Goal: Information Seeking & Learning: Learn about a topic

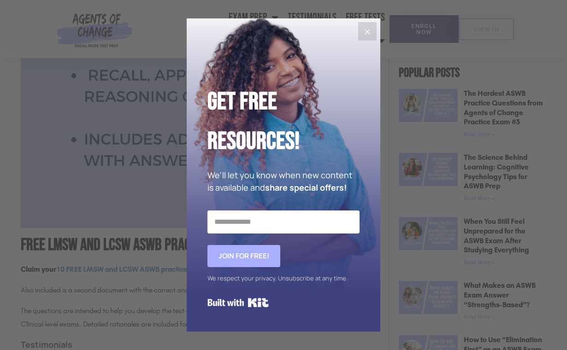
scroll to position [415, 0]
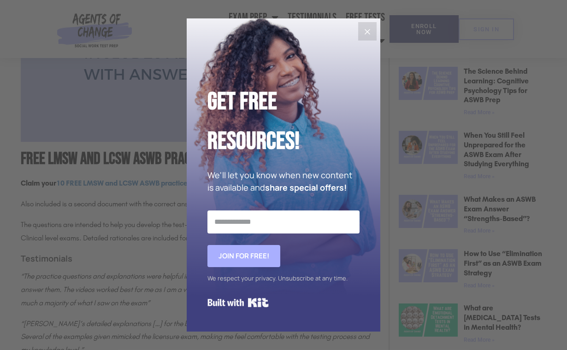
click at [370, 28] on icon "Close" at bounding box center [367, 31] width 11 height 11
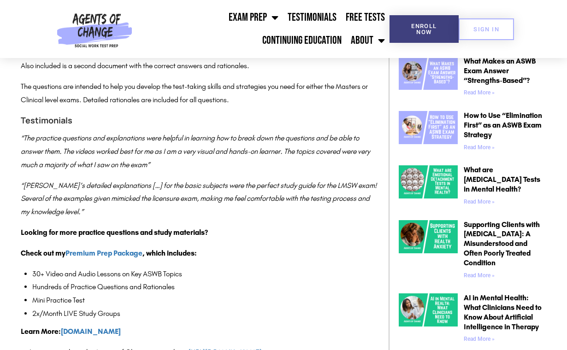
scroll to position [692, 0]
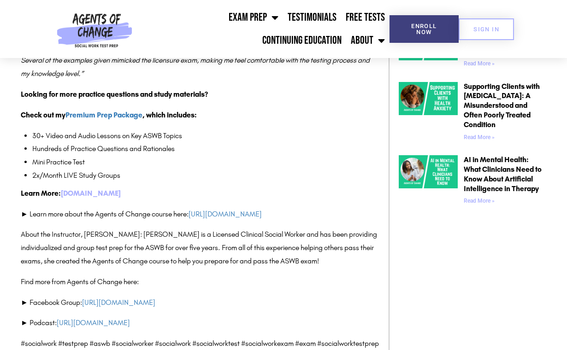
click at [121, 198] on link "[DOMAIN_NAME]" at bounding box center [91, 193] width 60 height 9
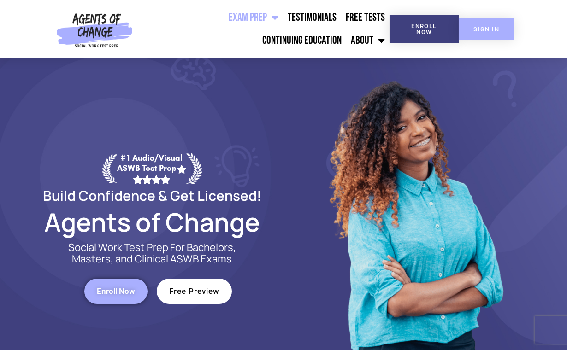
drag, startPoint x: 480, startPoint y: 35, endPoint x: 472, endPoint y: 28, distance: 10.8
click at [480, 35] on link "SIGN IN" at bounding box center [486, 29] width 55 height 22
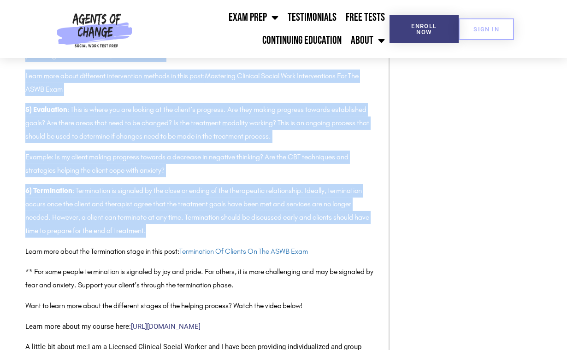
scroll to position [968, 0]
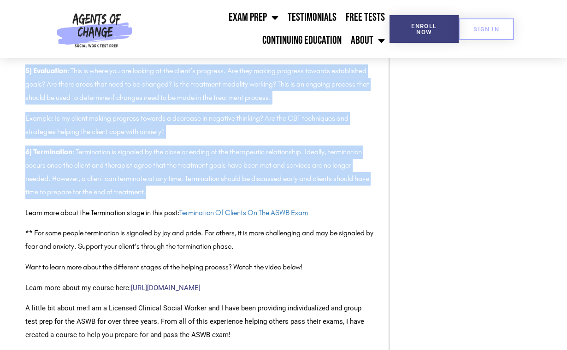
drag, startPoint x: 26, startPoint y: 80, endPoint x: 196, endPoint y: 194, distance: 204.4
click at [196, 194] on div "The Social Work Helping Process on the ASWB Exam This process will be extremely…" at bounding box center [200, 26] width 350 height 943
copy div "What is The Helping Process? Engagement Assessment Planning Intervention Evalua…"
